Goal: Task Accomplishment & Management: Manage account settings

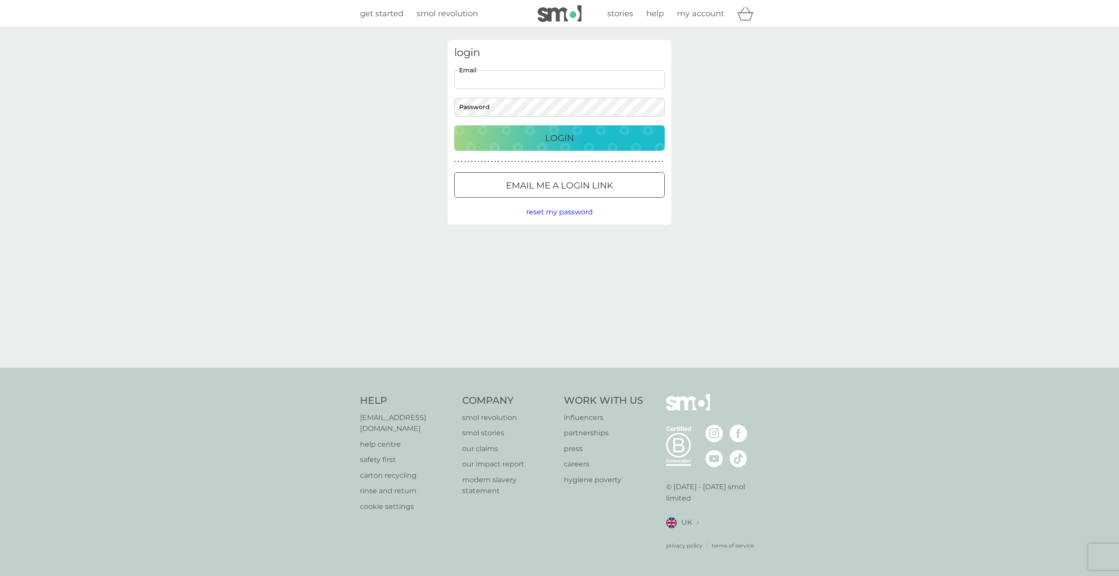
click at [519, 79] on input "Email" at bounding box center [559, 79] width 210 height 19
type input "[EMAIL_ADDRESS][DOMAIN_NAME]"
click at [454, 125] on button "Login" at bounding box center [559, 137] width 210 height 25
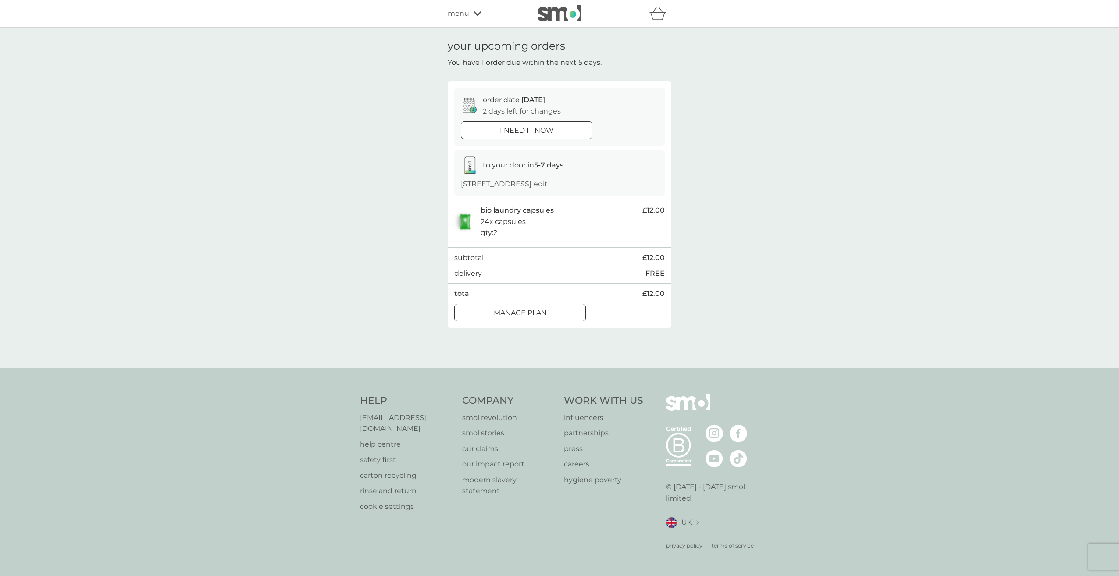
click at [539, 319] on p "Manage plan" at bounding box center [520, 312] width 53 height 11
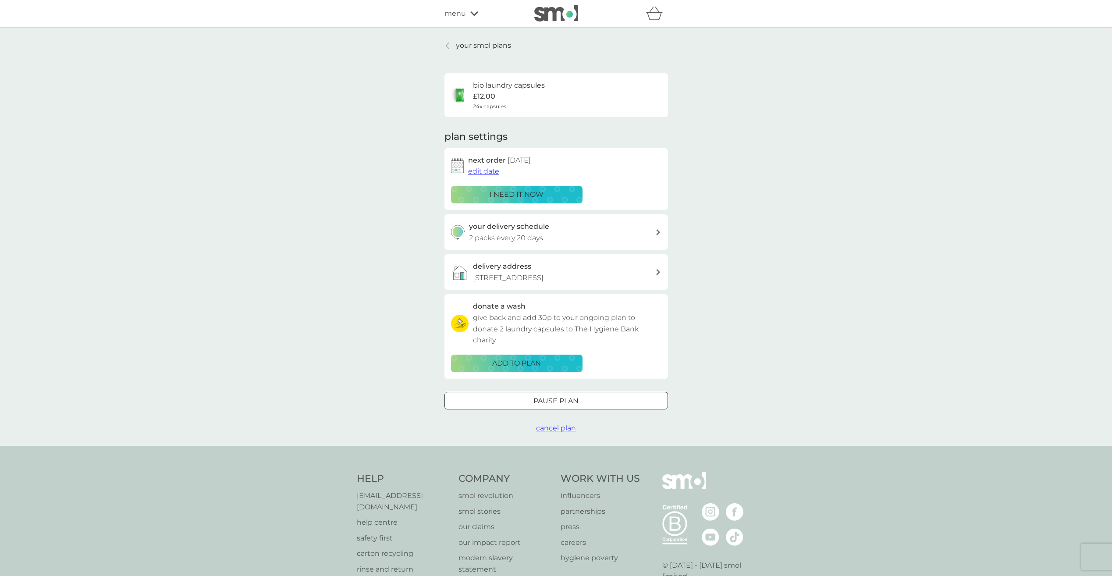
click at [565, 395] on p "Pause plan" at bounding box center [555, 400] width 45 height 11
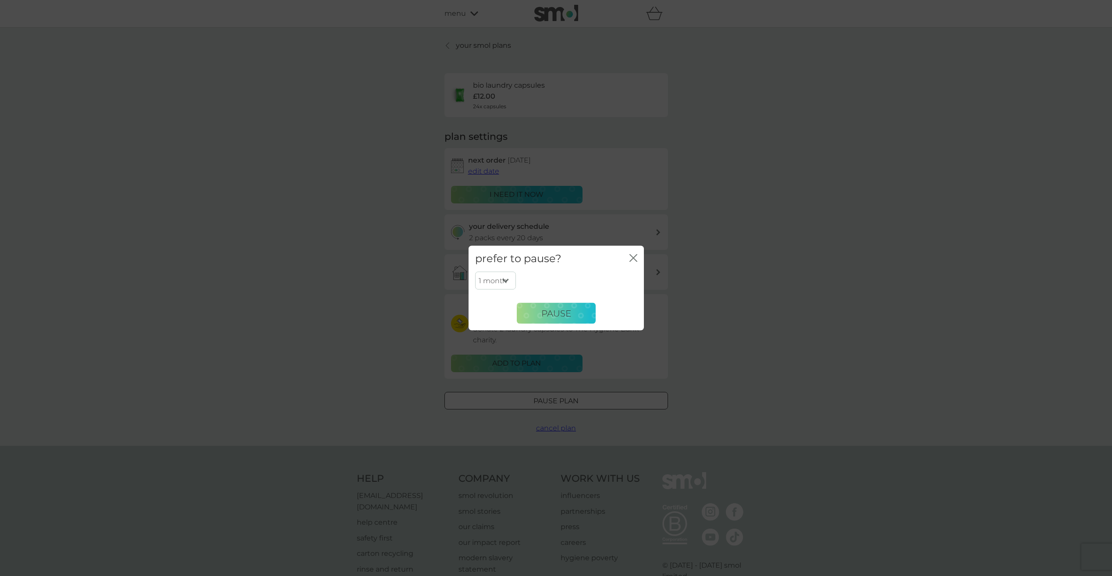
click at [496, 282] on select "1 month 2 months 3 months 4 months 5 months 6 months" at bounding box center [495, 280] width 41 height 18
select select "2"
click at [475, 271] on select "1 month 2 months 3 months 4 months 5 months 6 months" at bounding box center [495, 280] width 41 height 18
click at [565, 313] on span "Pause" at bounding box center [556, 313] width 30 height 11
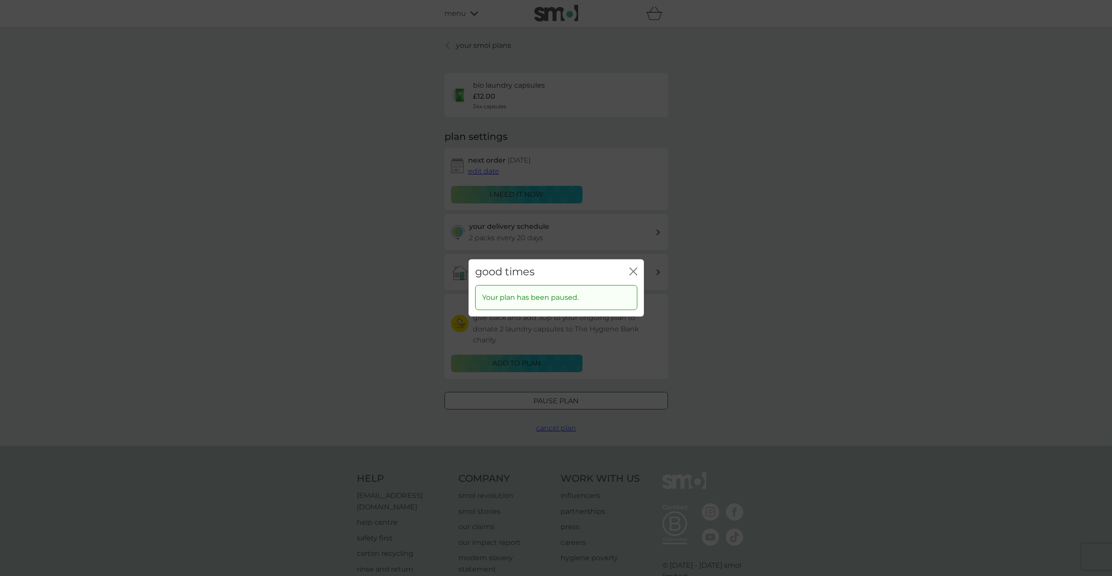
click at [635, 271] on icon "close" at bounding box center [633, 271] width 8 height 8
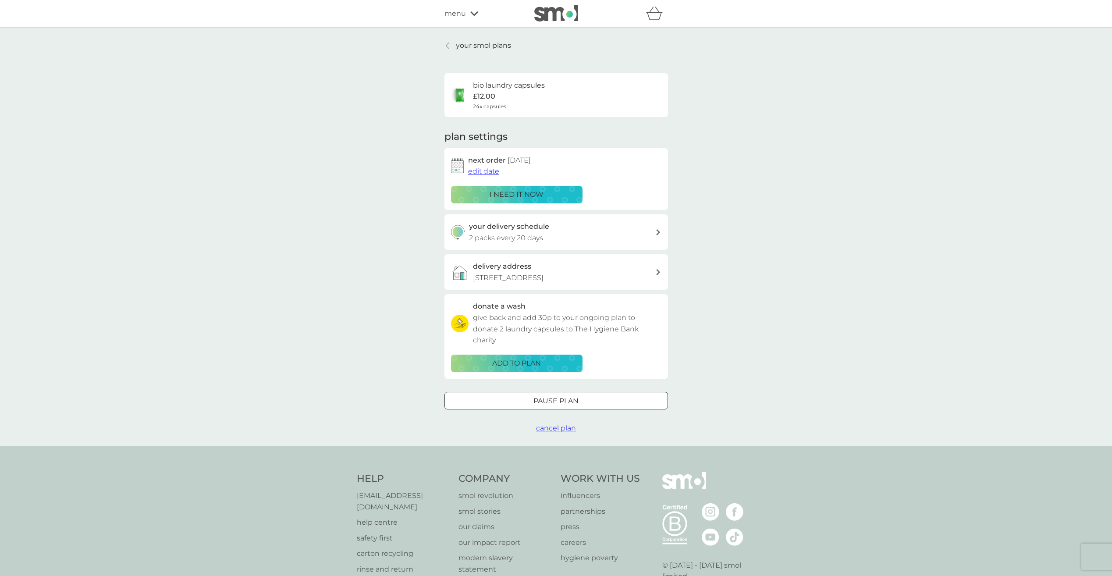
click at [480, 172] on span "edit date" at bounding box center [483, 171] width 31 height 8
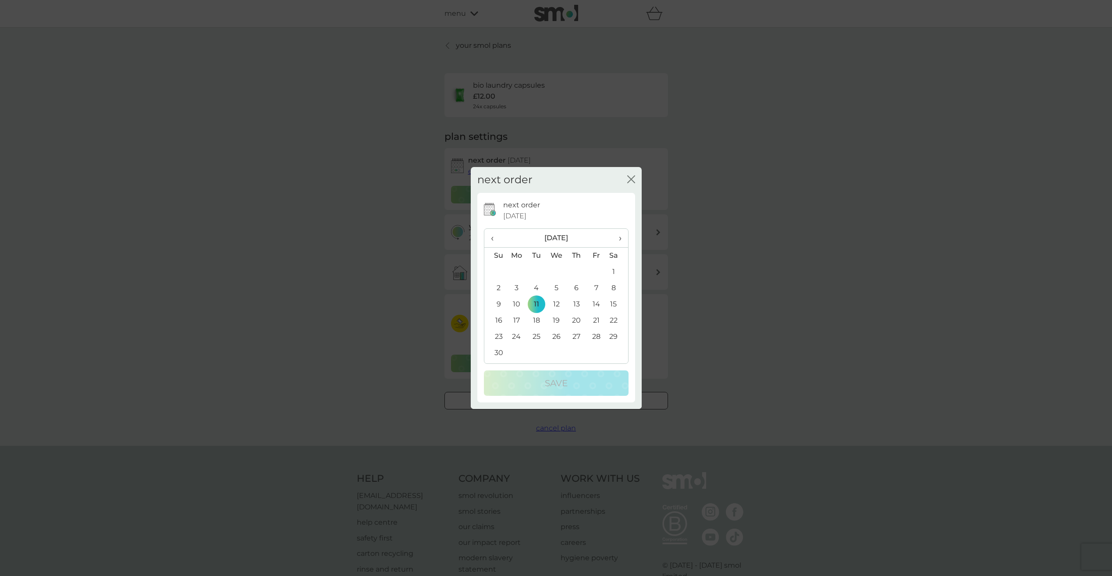
click at [631, 182] on icon "close" at bounding box center [631, 179] width 8 height 8
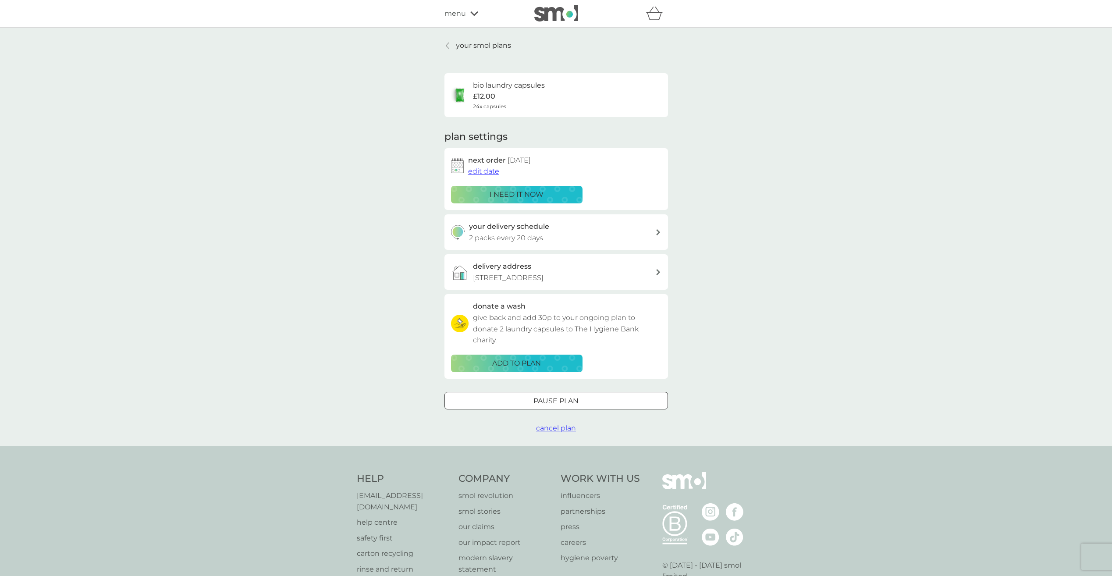
click at [617, 228] on div "your delivery schedule 2 packs every 20 days" at bounding box center [562, 232] width 186 height 22
select select "21"
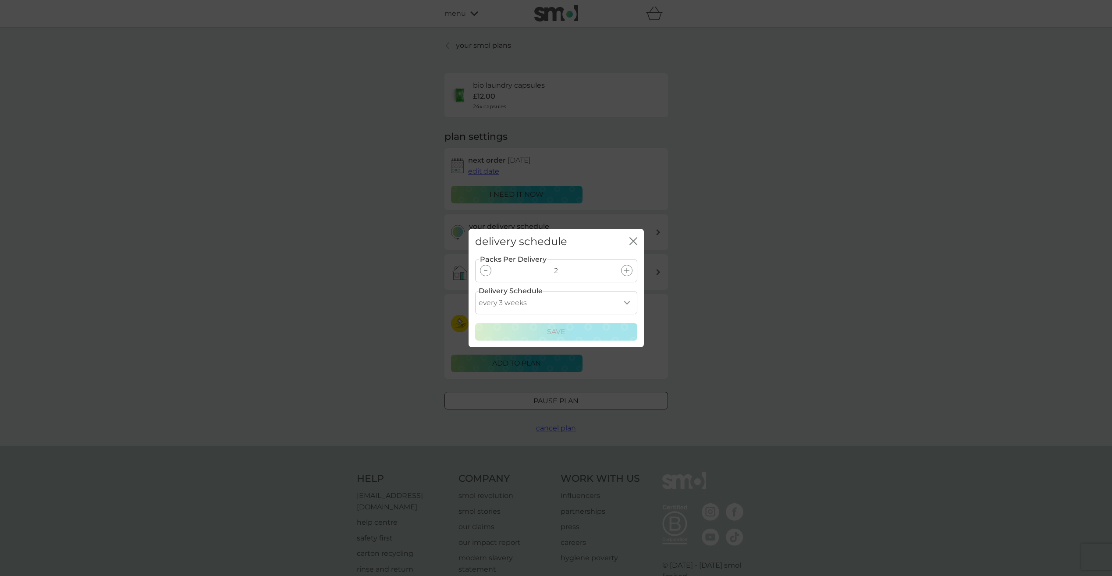
click at [634, 243] on icon "close" at bounding box center [633, 241] width 8 height 8
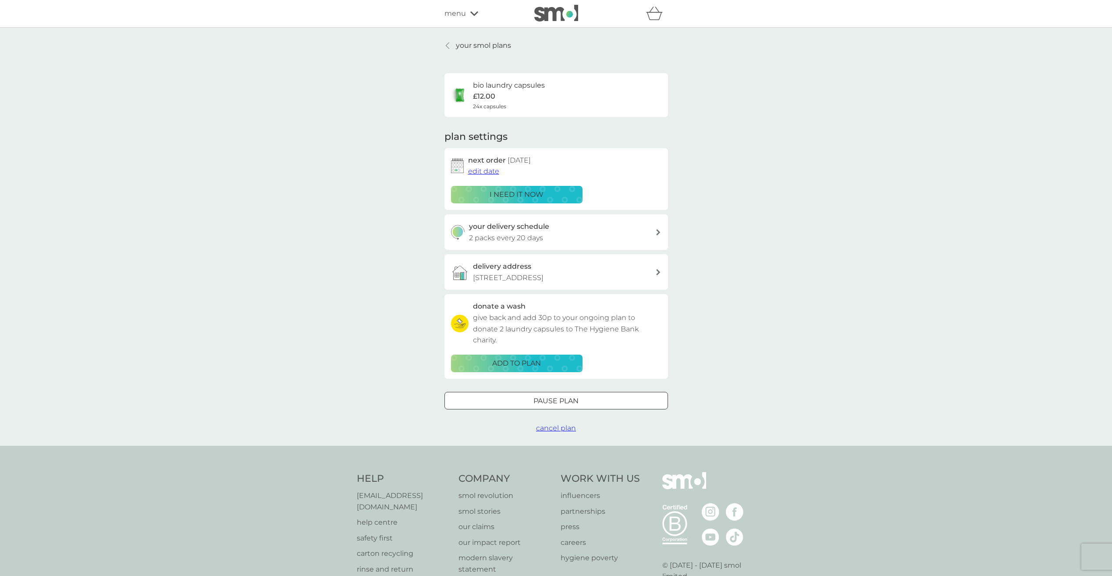
click at [481, 47] on p "your smol plans" at bounding box center [483, 45] width 55 height 11
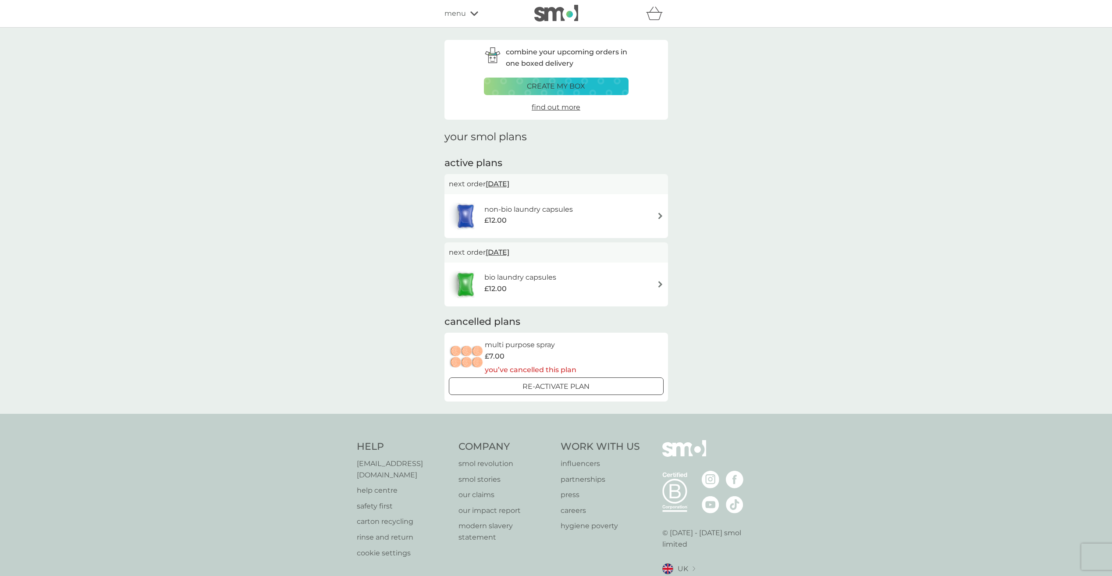
click at [572, 183] on p "next order 17 Sep 2025" at bounding box center [556, 183] width 215 height 11
click at [500, 190] on span "17 Sep 2025" at bounding box center [498, 183] width 24 height 17
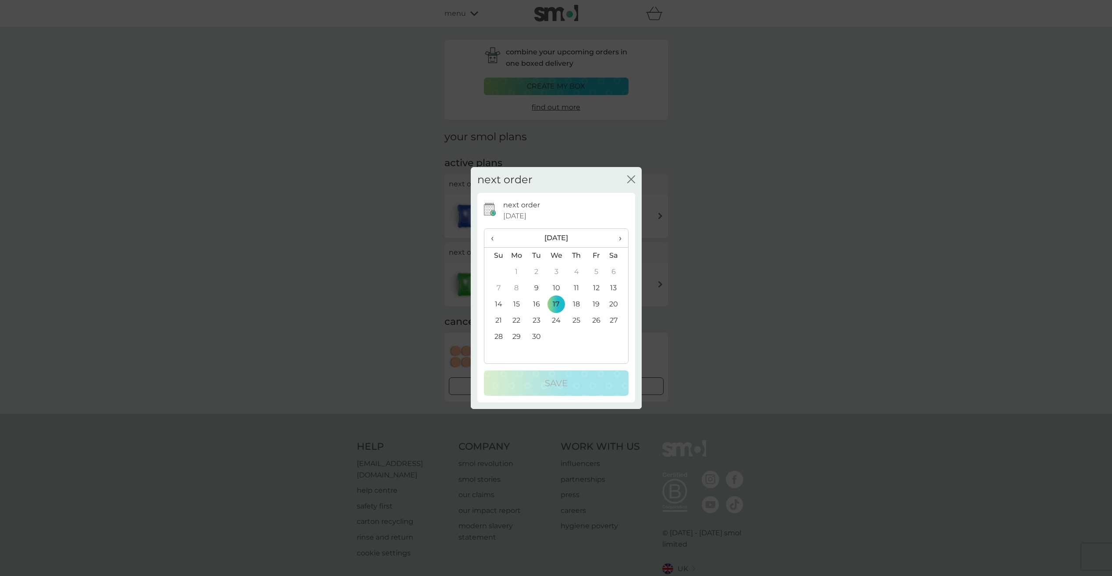
click at [635, 178] on div "next order close" at bounding box center [556, 180] width 171 height 26
click at [629, 178] on icon "close" at bounding box center [631, 179] width 8 height 8
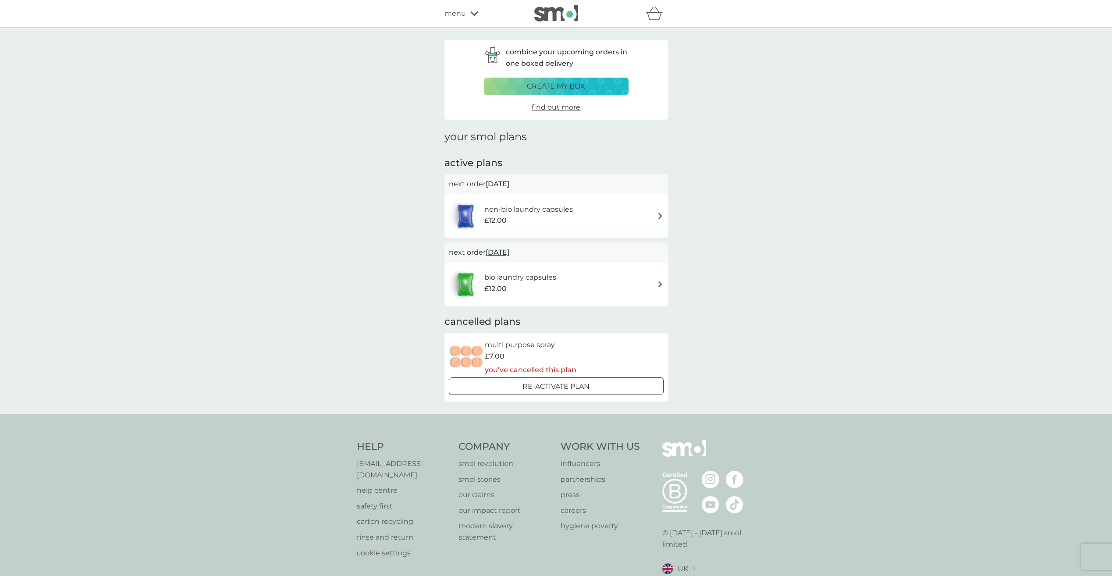
click at [657, 214] on img at bounding box center [660, 216] width 7 height 7
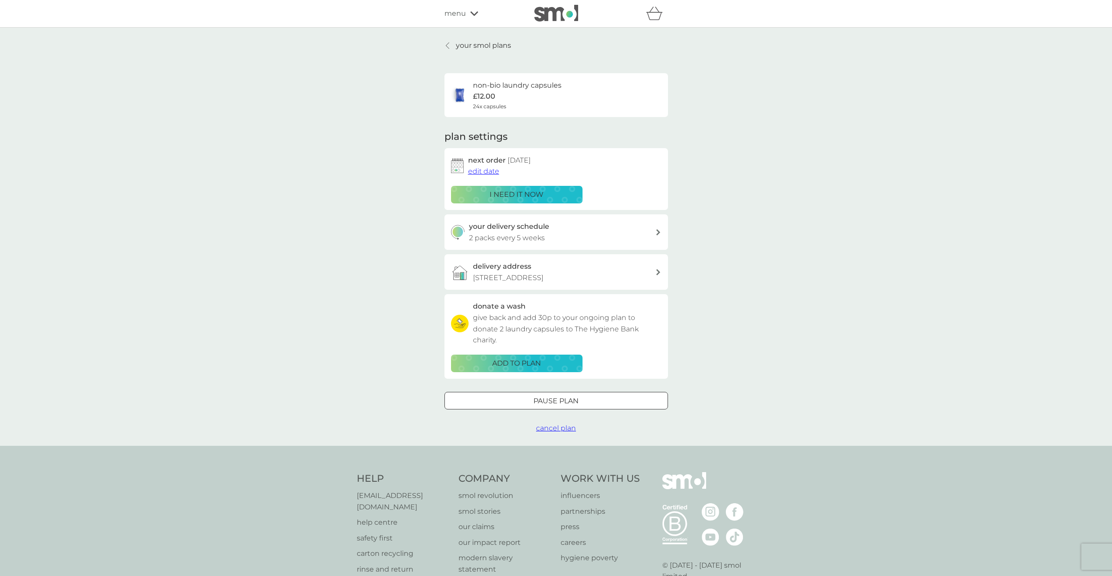
click at [552, 398] on div at bounding box center [556, 400] width 32 height 9
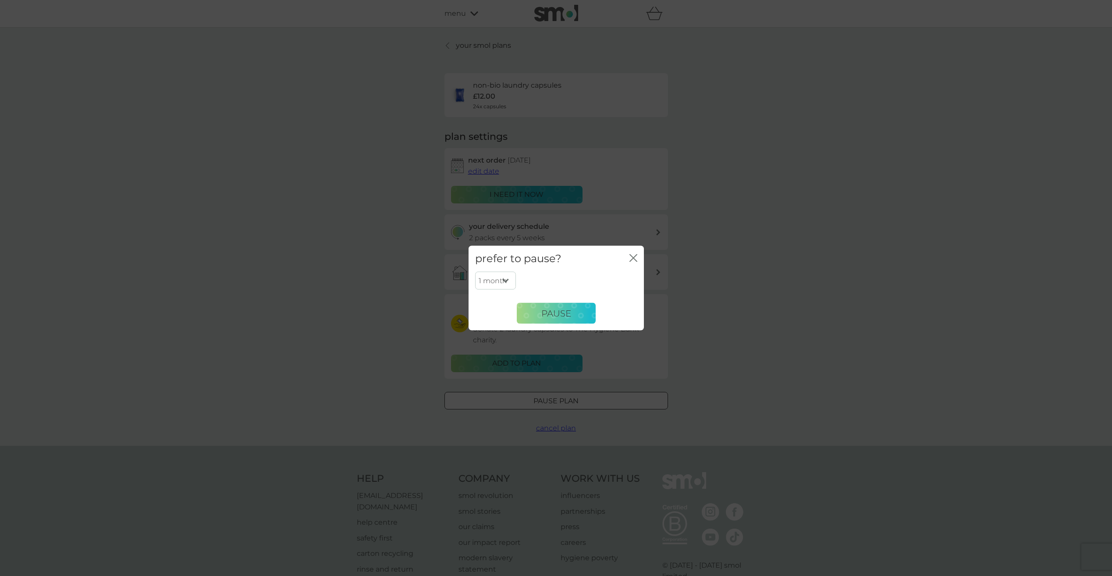
drag, startPoint x: 494, startPoint y: 277, endPoint x: 497, endPoint y: 292, distance: 14.8
click at [494, 277] on select "1 month 2 months 3 months 4 months 5 months 6 months" at bounding box center [495, 280] width 41 height 18
select select "2"
click at [475, 271] on select "1 month 2 months 3 months 4 months 5 months 6 months" at bounding box center [495, 280] width 41 height 18
click at [582, 313] on button "Pause" at bounding box center [556, 313] width 79 height 21
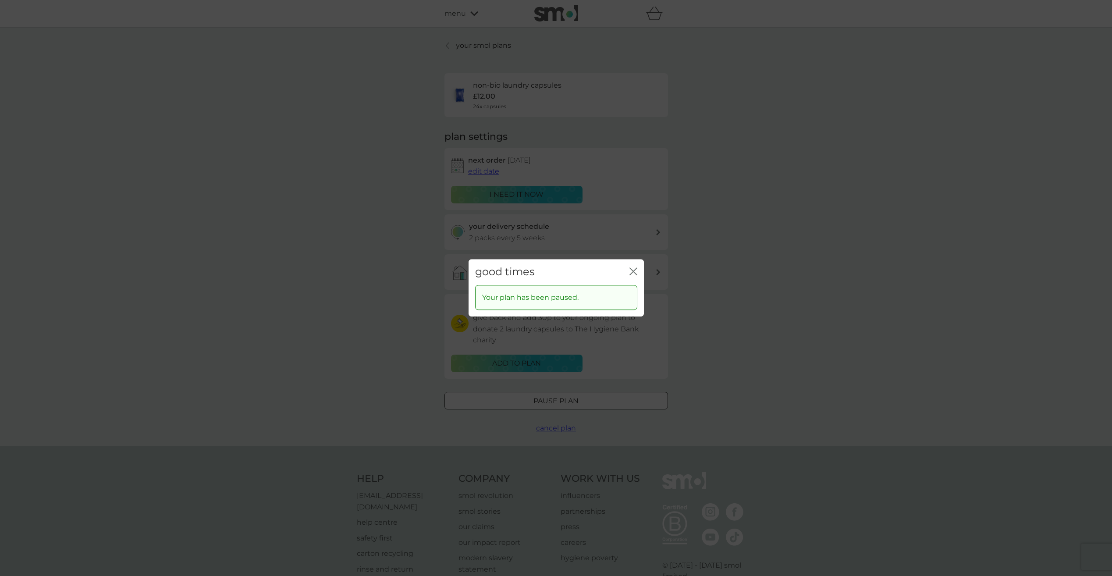
click at [628, 270] on div "good times close" at bounding box center [556, 272] width 175 height 26
click at [634, 272] on icon "close" at bounding box center [635, 271] width 4 height 7
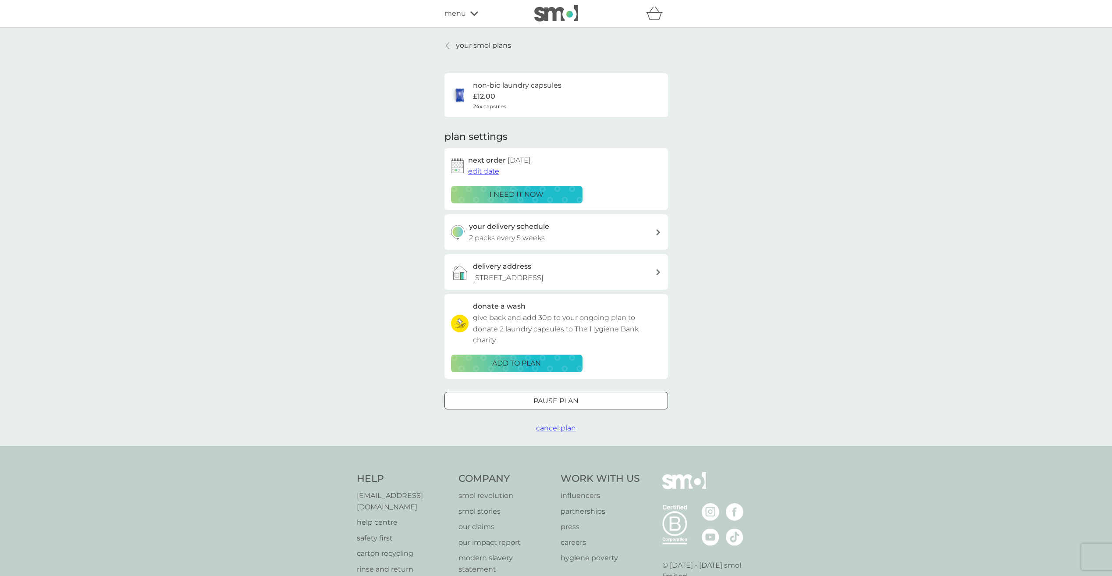
click at [485, 39] on div "your smol plans non-bio laundry capsules £12.00 24x capsules plan settings next…" at bounding box center [556, 237] width 1112 height 418
click at [483, 43] on p "your smol plans" at bounding box center [483, 45] width 55 height 11
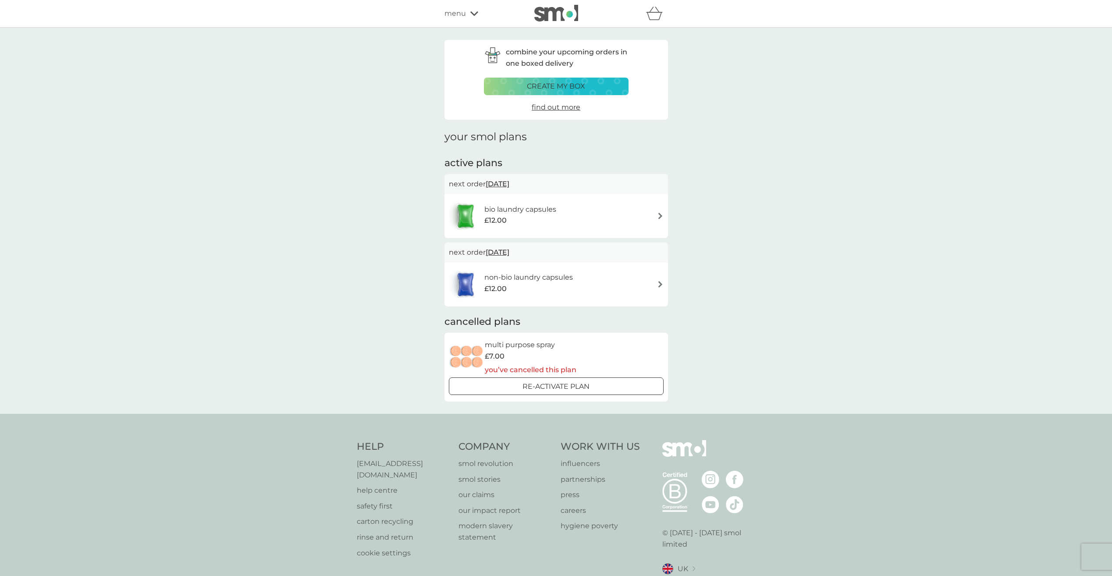
click at [456, 20] on div "refer a friend & you BOTH save smol impact smol shop your smol plans your upcom…" at bounding box center [556, 14] width 224 height 18
click at [478, 11] on div "menu" at bounding box center [481, 13] width 75 height 11
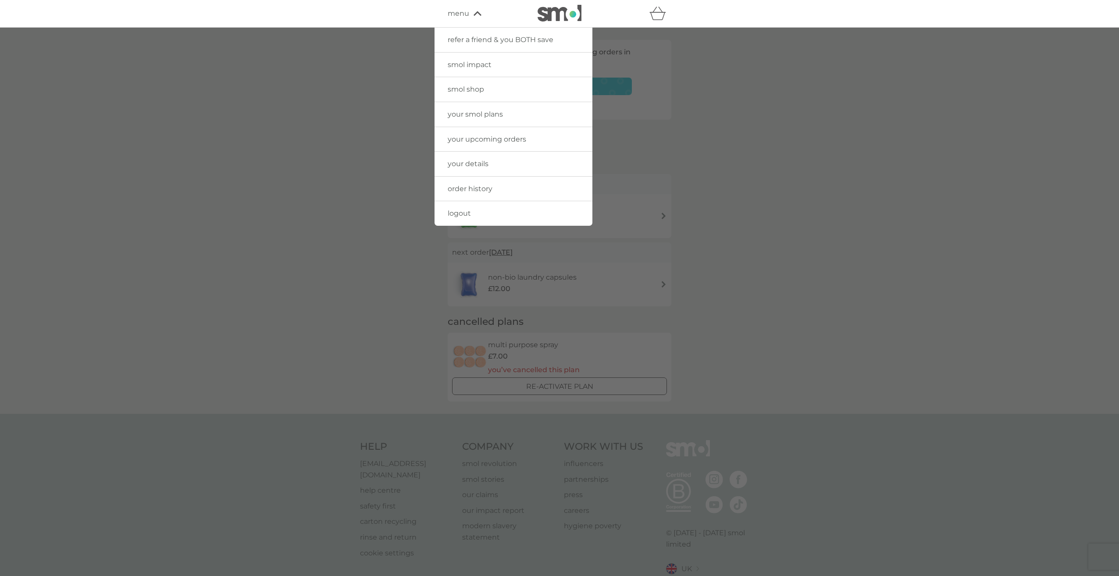
click at [476, 139] on span "your upcoming orders" at bounding box center [487, 139] width 78 height 8
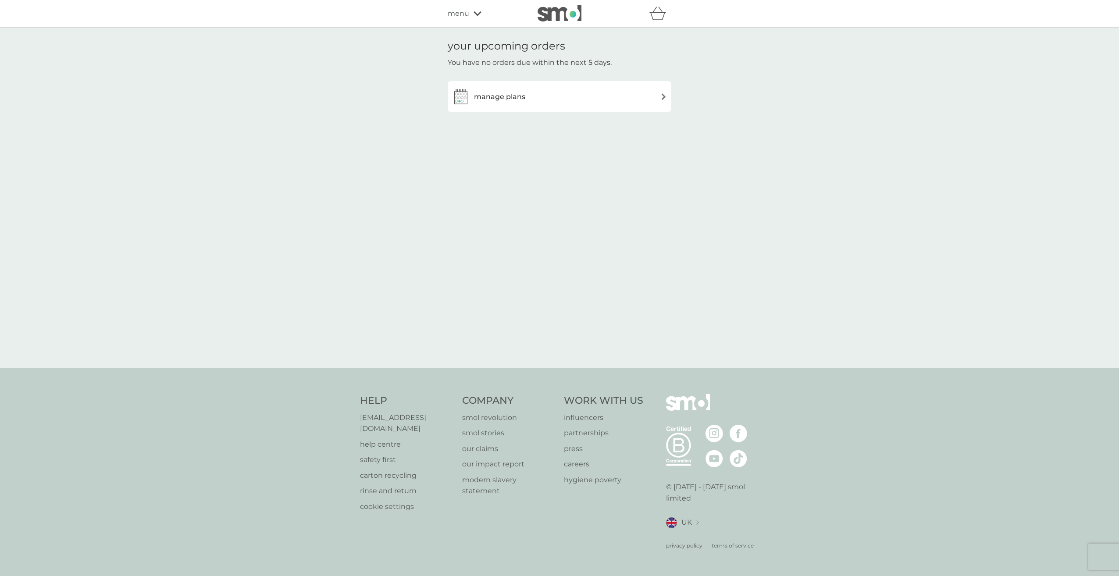
click at [576, 100] on div "manage plans" at bounding box center [559, 97] width 215 height 18
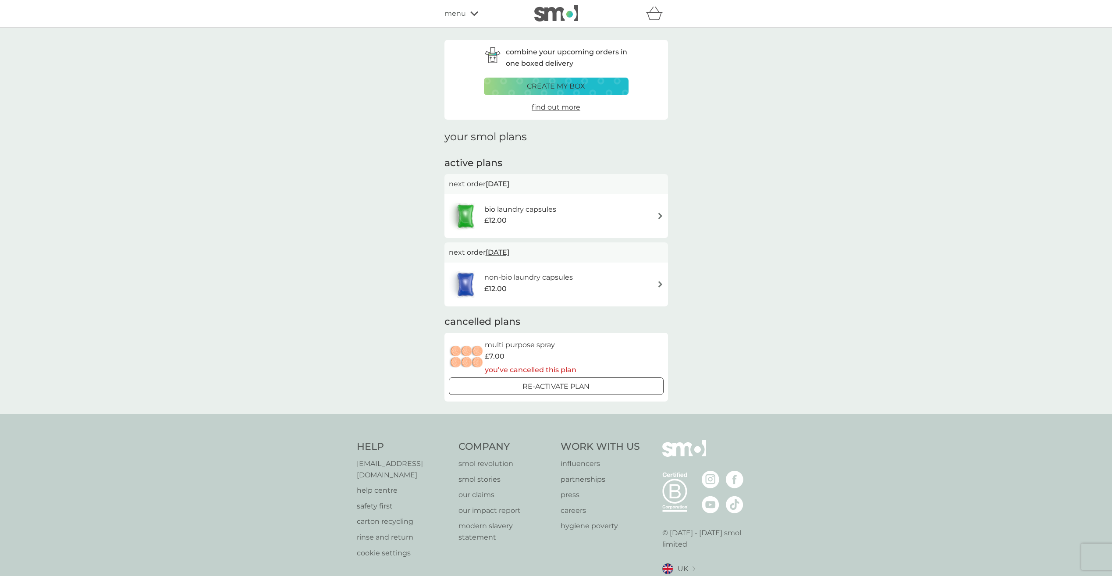
click at [583, 210] on div "bio laundry capsules £12.00" at bounding box center [556, 216] width 215 height 31
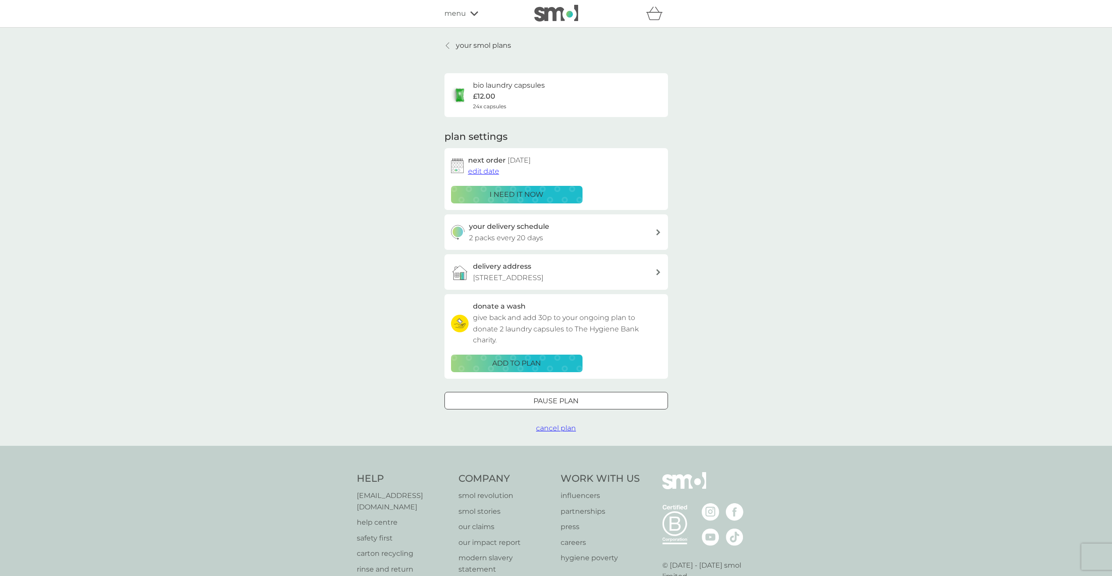
click at [874, 238] on div "your smol plans bio laundry capsules £12.00 24x capsules plan settings next ord…" at bounding box center [556, 237] width 1112 height 418
